Goal: Find specific page/section: Locate item on page

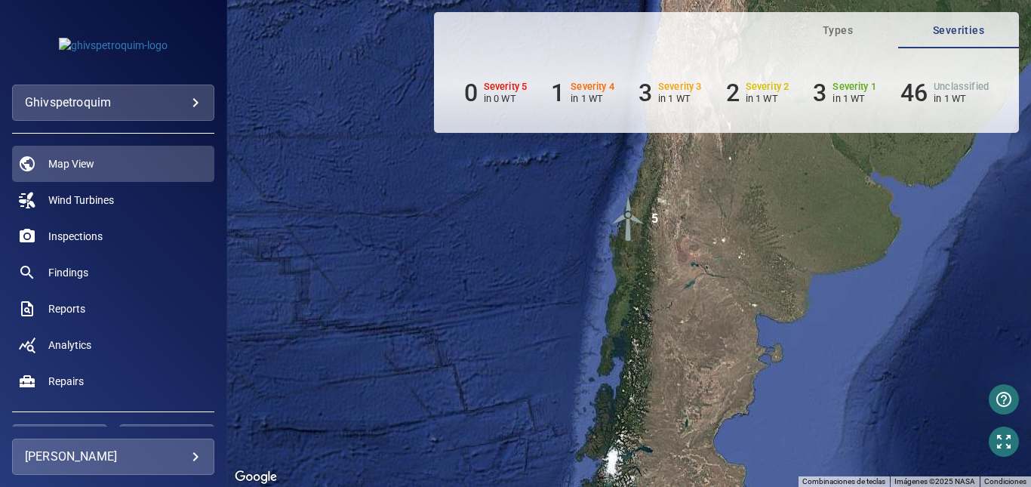
click at [921, 91] on h6 "46" at bounding box center [913, 92] width 27 height 29
click at [860, 30] on span "Types" at bounding box center [837, 30] width 103 height 19
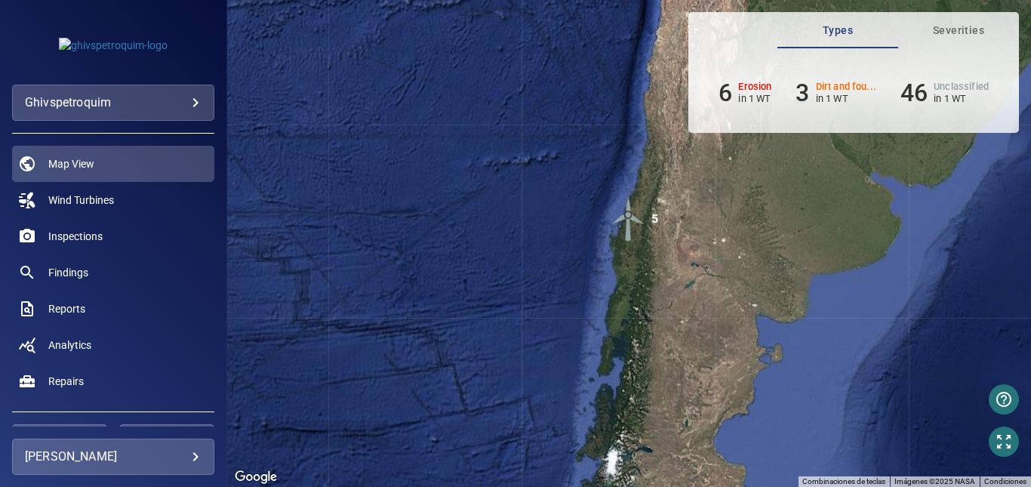
click at [944, 34] on span "Severities" at bounding box center [958, 30] width 103 height 19
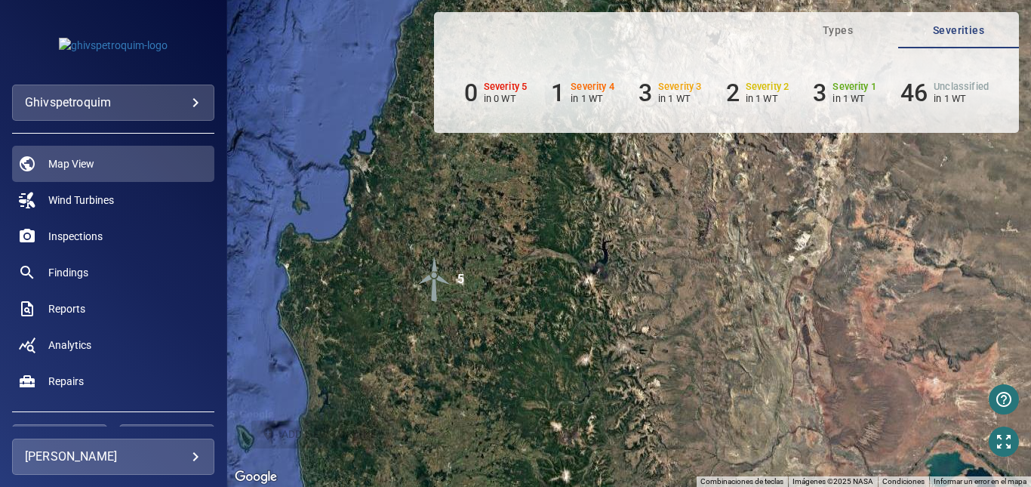
click at [431, 296] on img "5" at bounding box center [434, 279] width 45 height 45
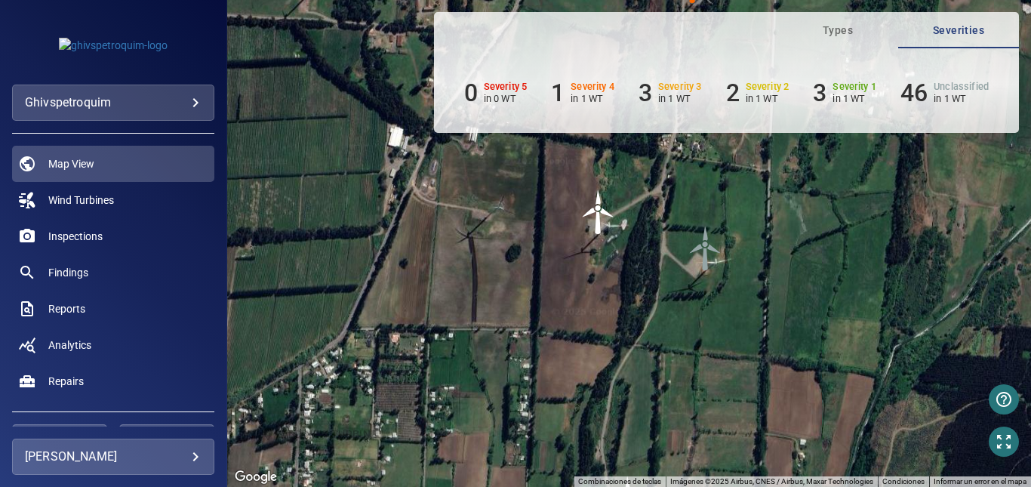
drag, startPoint x: 645, startPoint y: 251, endPoint x: 638, endPoint y: 306, distance: 56.3
click at [638, 349] on div "Para navegar, presiona las teclas [PERSON_NAME]. Para activar la función de arr…" at bounding box center [629, 243] width 804 height 487
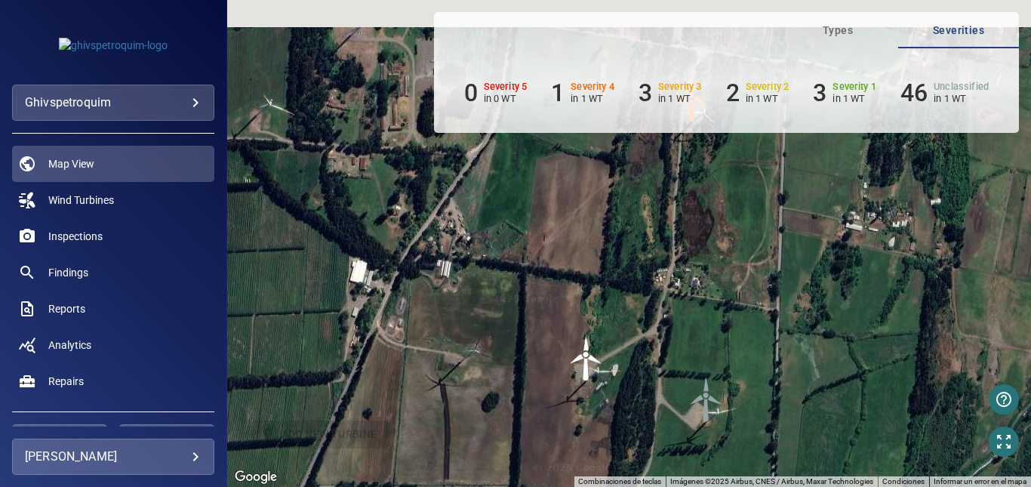
drag, startPoint x: 645, startPoint y: 247, endPoint x: 642, endPoint y: 387, distance: 140.4
click at [642, 399] on div "Para navegar, presiona las teclas [PERSON_NAME]. Para activar la función de arr…" at bounding box center [629, 243] width 804 height 487
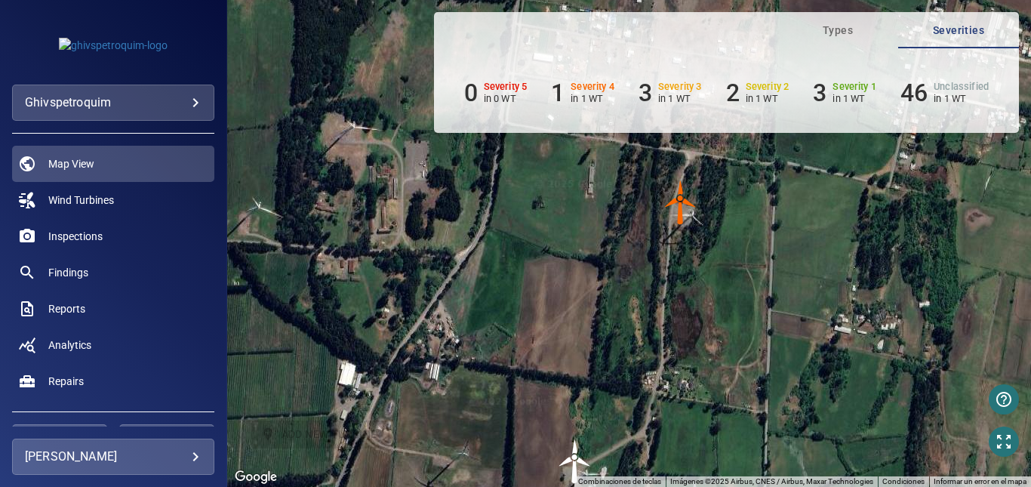
drag, startPoint x: 680, startPoint y: 261, endPoint x: 665, endPoint y: 312, distance: 53.5
click at [654, 356] on div "Para navegar, presiona las teclas [PERSON_NAME]. Para activar la función de arr…" at bounding box center [629, 243] width 804 height 487
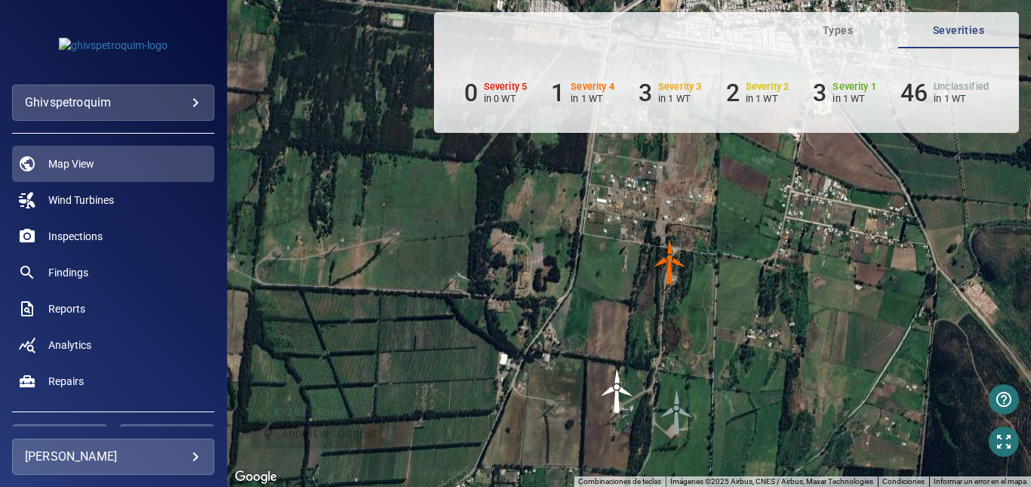
click at [667, 272] on img "WTG1" at bounding box center [670, 261] width 45 height 45
